Goal: Information Seeking & Learning: Learn about a topic

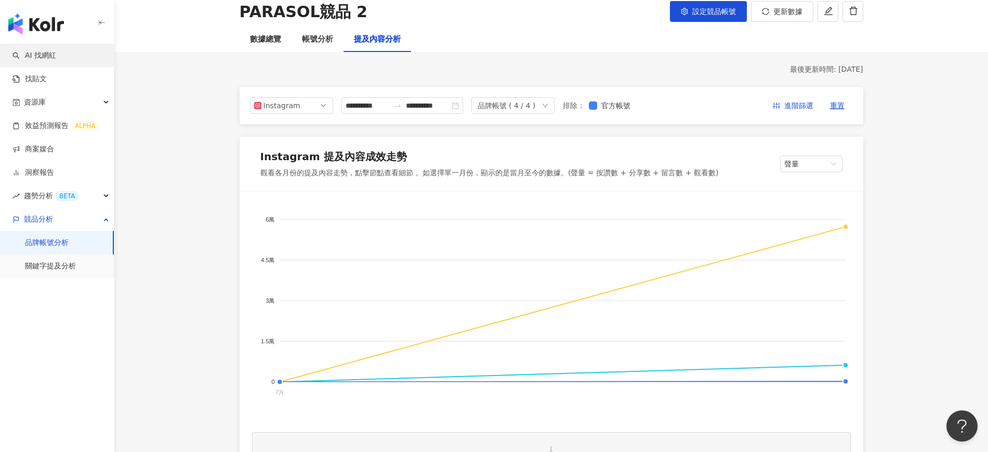
click at [34, 53] on link "AI 找網紅" at bounding box center [34, 55] width 44 height 10
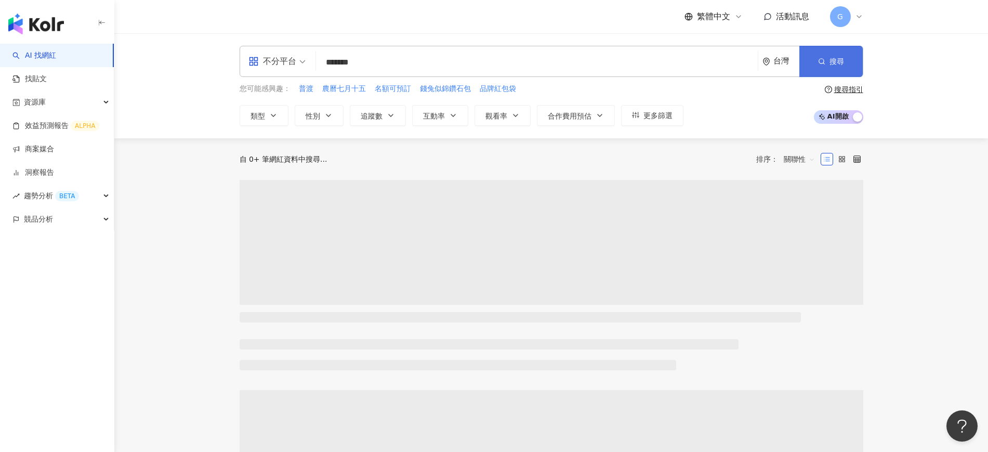
type input "*******"
click at [831, 57] on span "搜尋" at bounding box center [836, 61] width 15 height 8
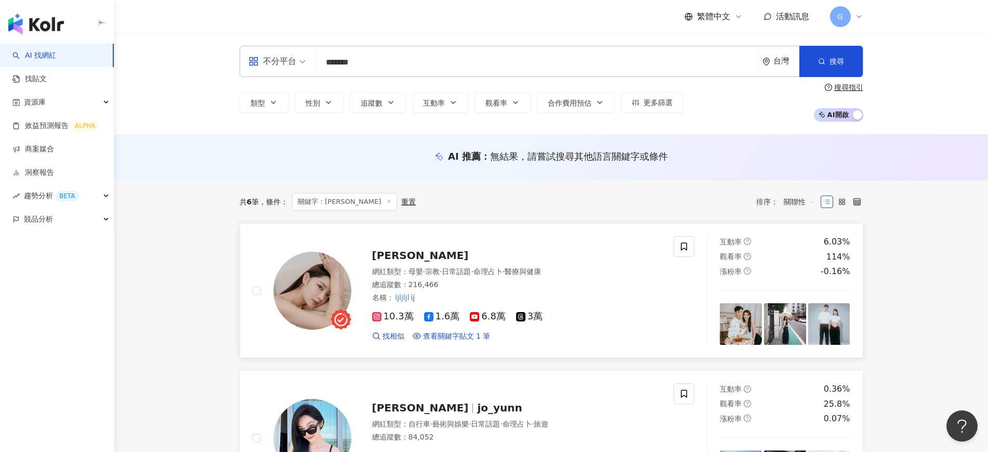
click at [383, 259] on span "[PERSON_NAME]" at bounding box center [420, 255] width 97 height 12
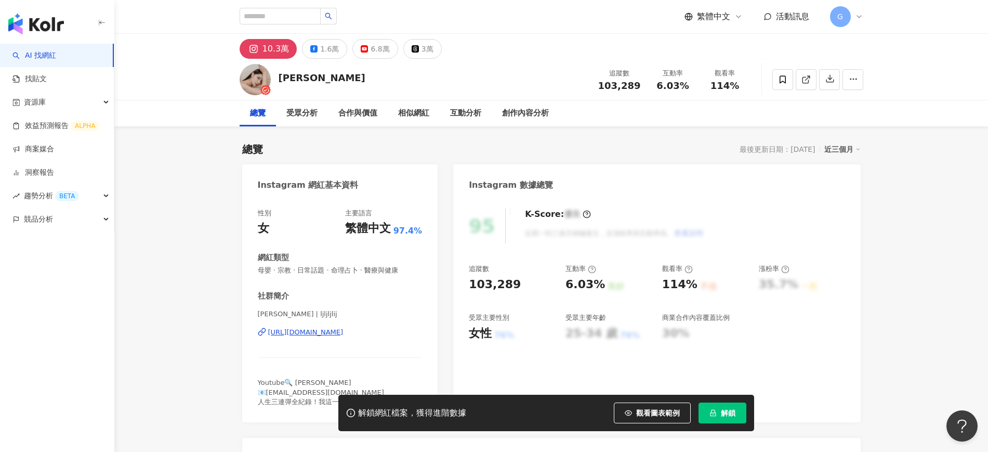
click at [731, 417] on span "解鎖" at bounding box center [728, 412] width 15 height 8
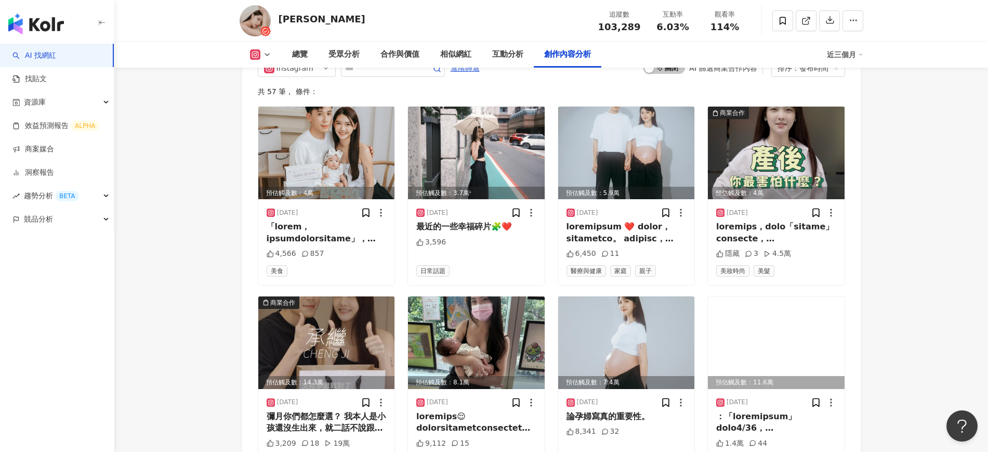
scroll to position [3183, 0]
